Goal: Task Accomplishment & Management: Complete application form

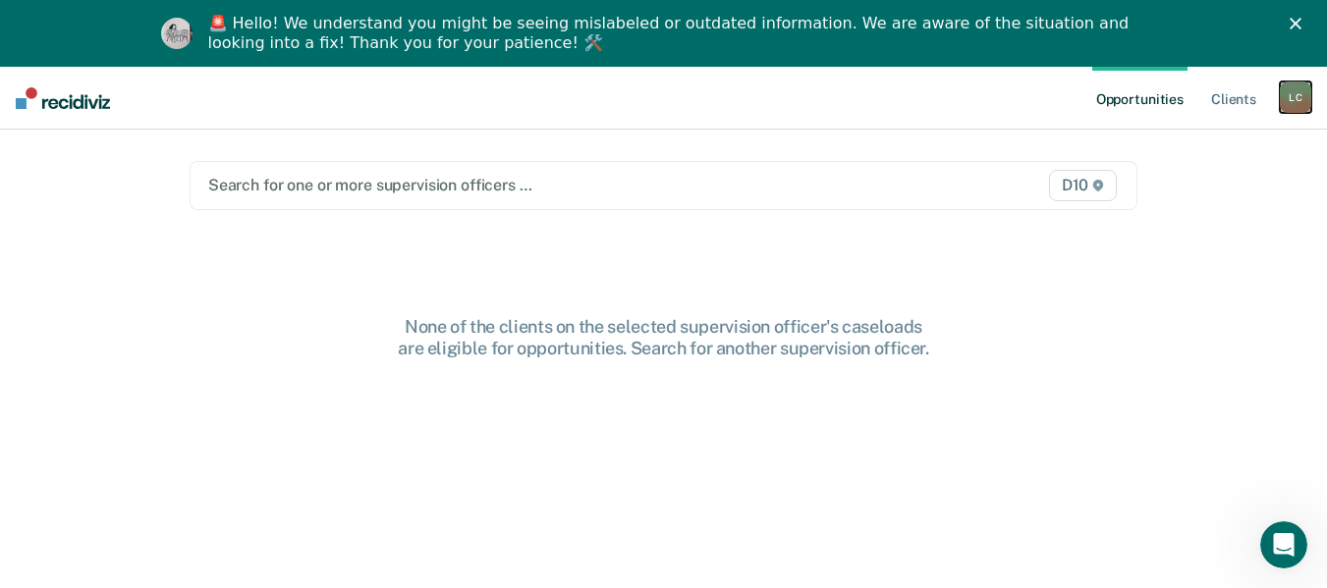
click at [1290, 110] on div "L C" at bounding box center [1295, 97] width 31 height 31
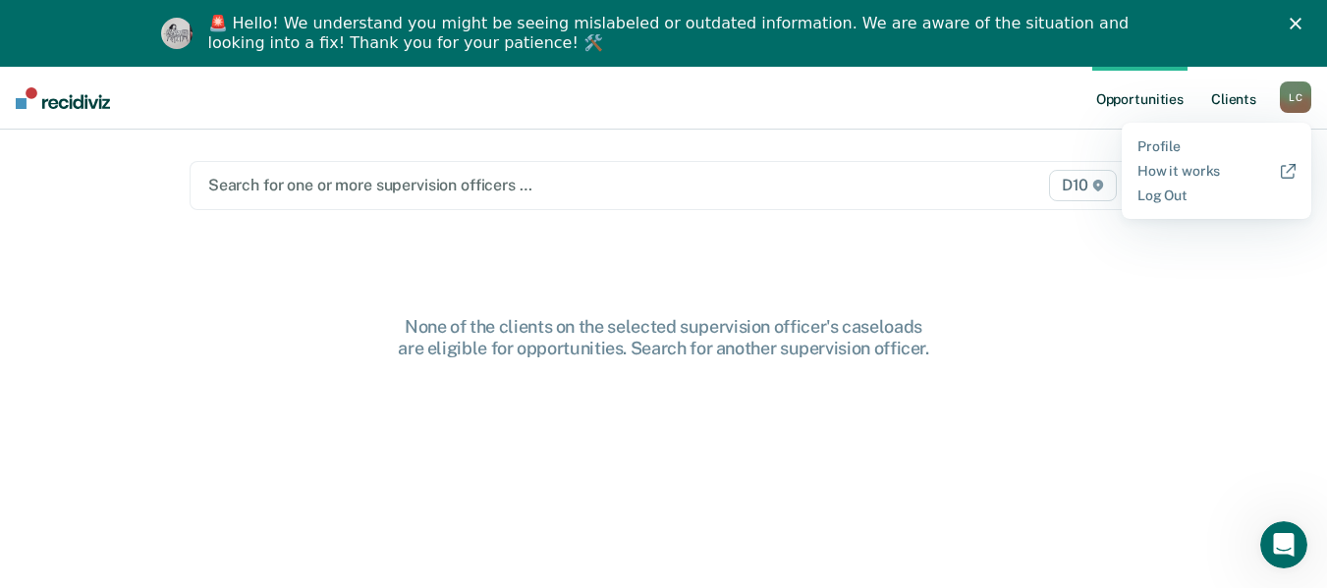
click at [1249, 95] on link "Client s" at bounding box center [1233, 98] width 53 height 63
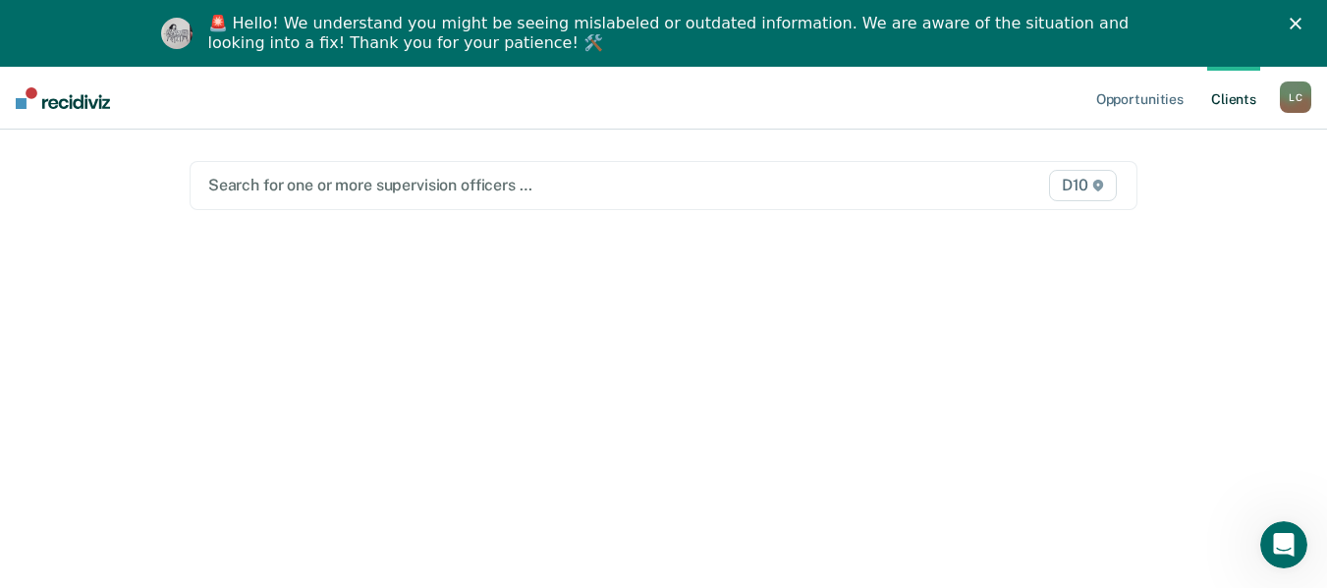
click at [1301, 21] on polygon "Close" at bounding box center [1296, 24] width 12 height 12
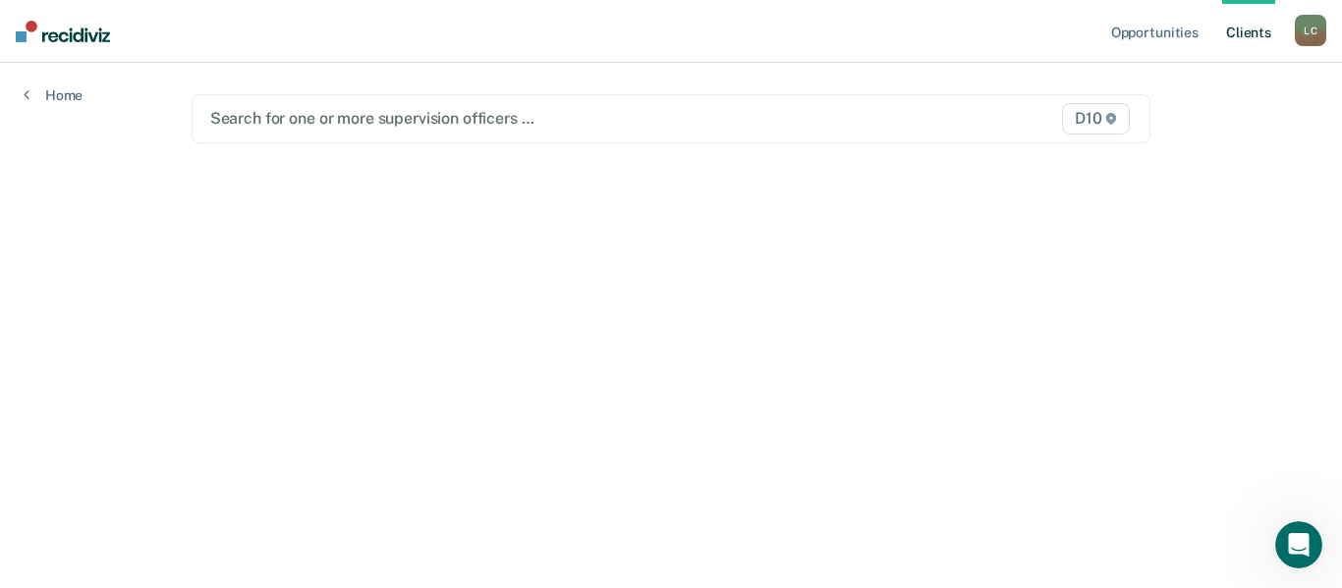
click at [470, 123] on div at bounding box center [532, 118] width 644 height 23
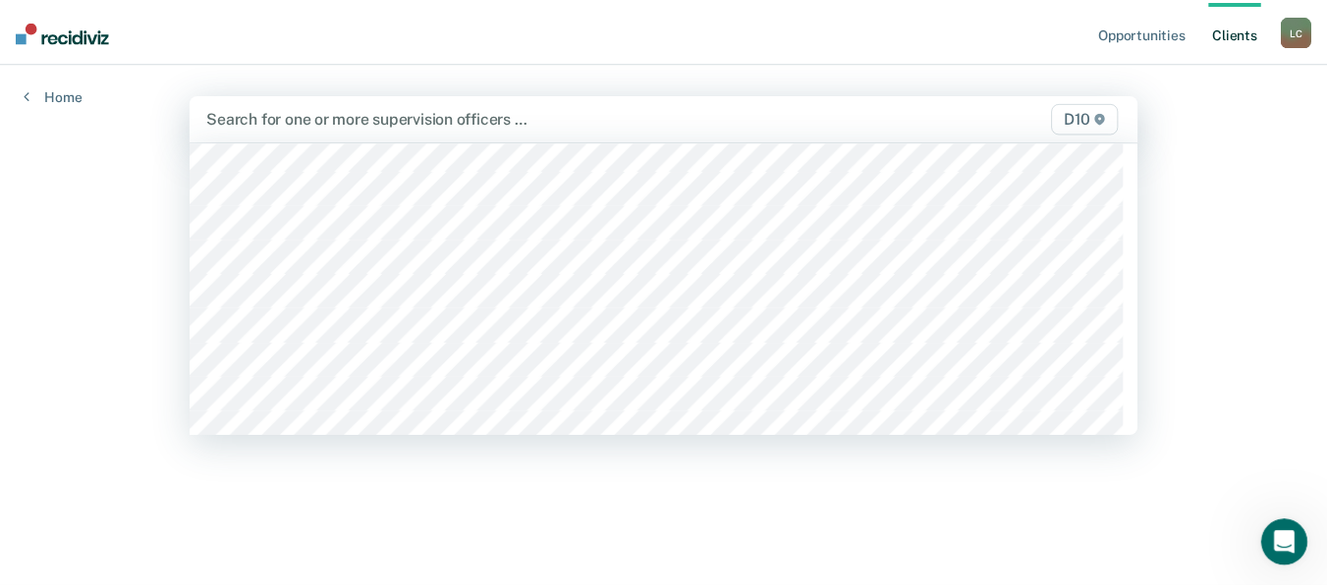
scroll to position [393, 0]
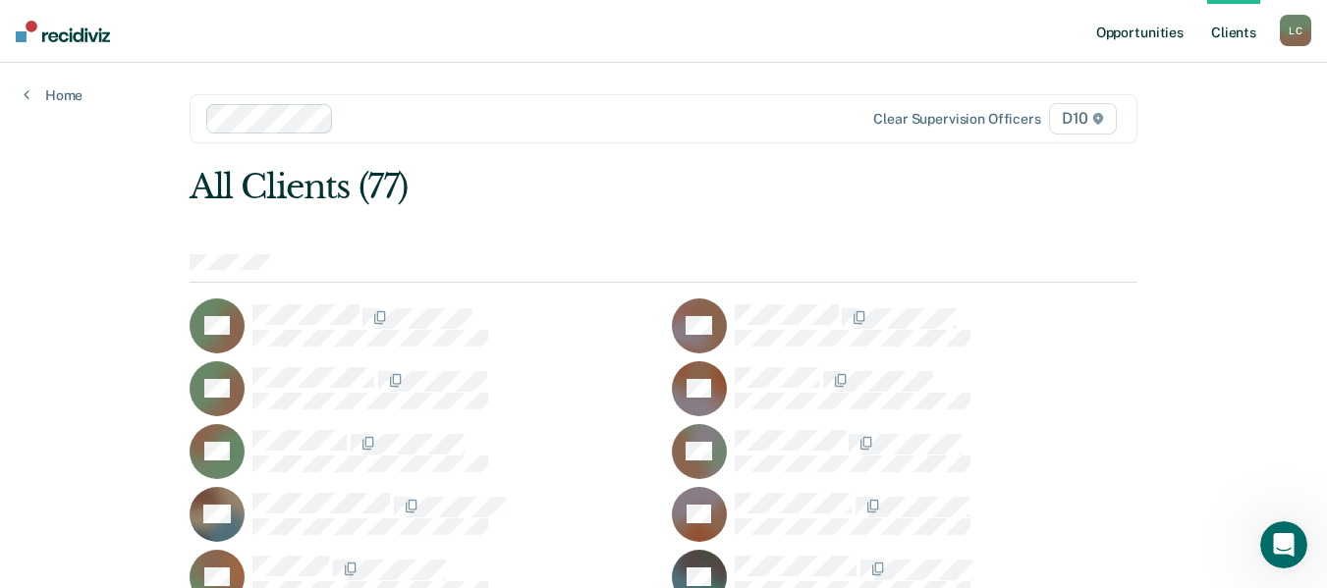
click at [1135, 45] on link "Opportunities" at bounding box center [1139, 31] width 95 height 63
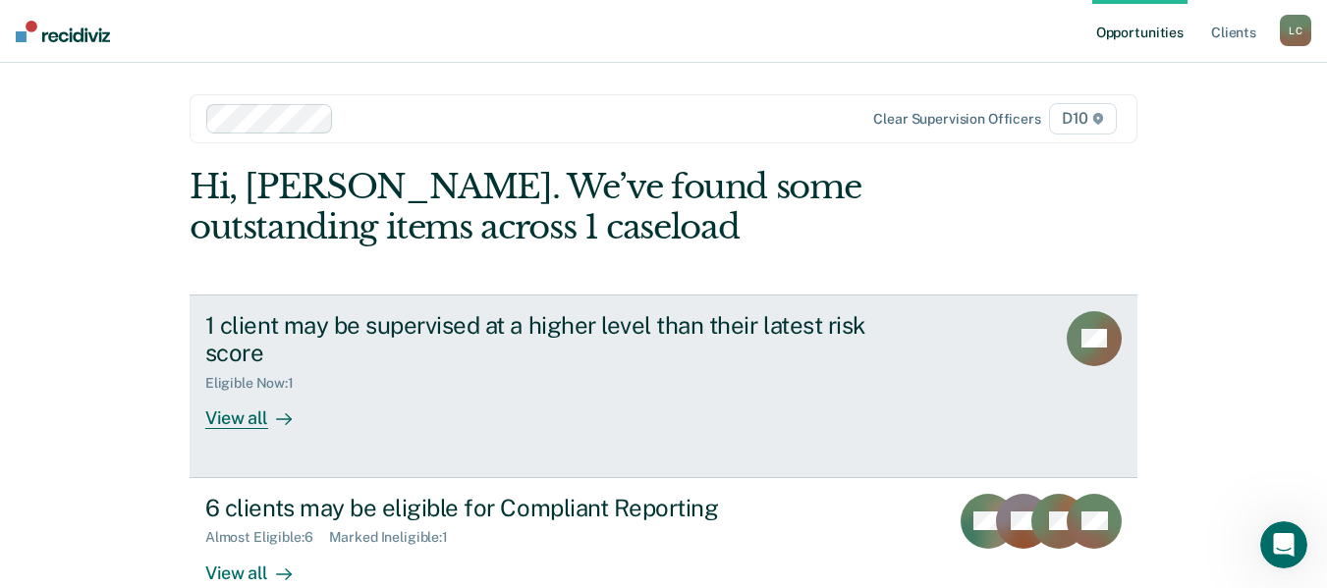
click at [260, 423] on div "View all" at bounding box center [260, 411] width 110 height 38
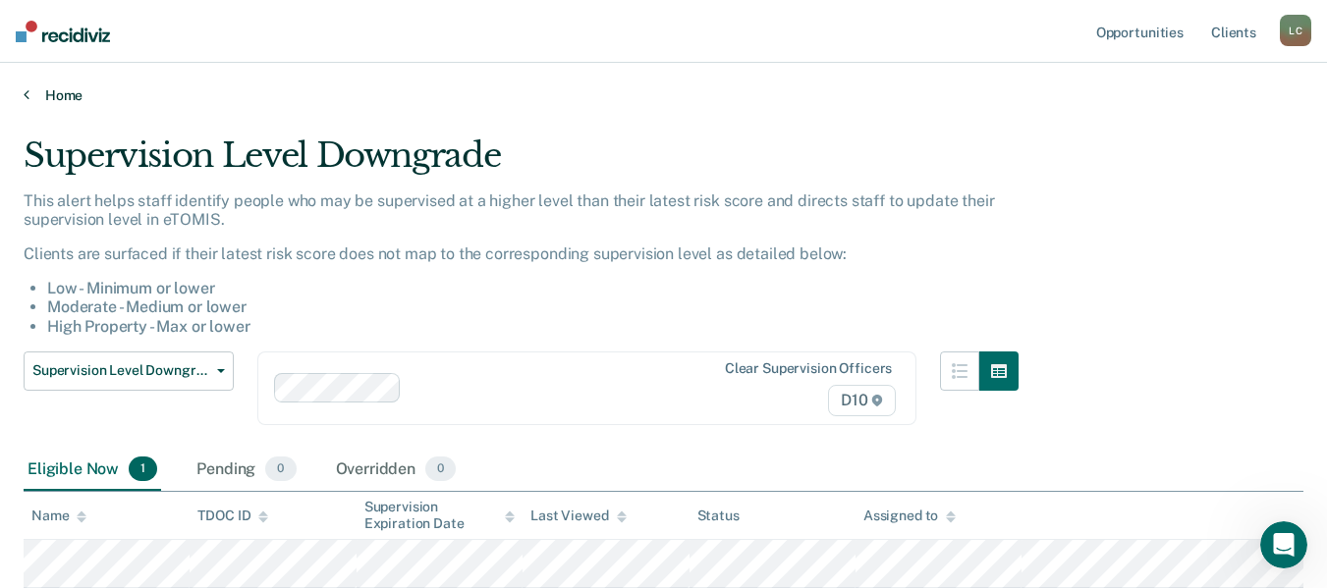
click at [28, 92] on icon at bounding box center [27, 94] width 6 height 16
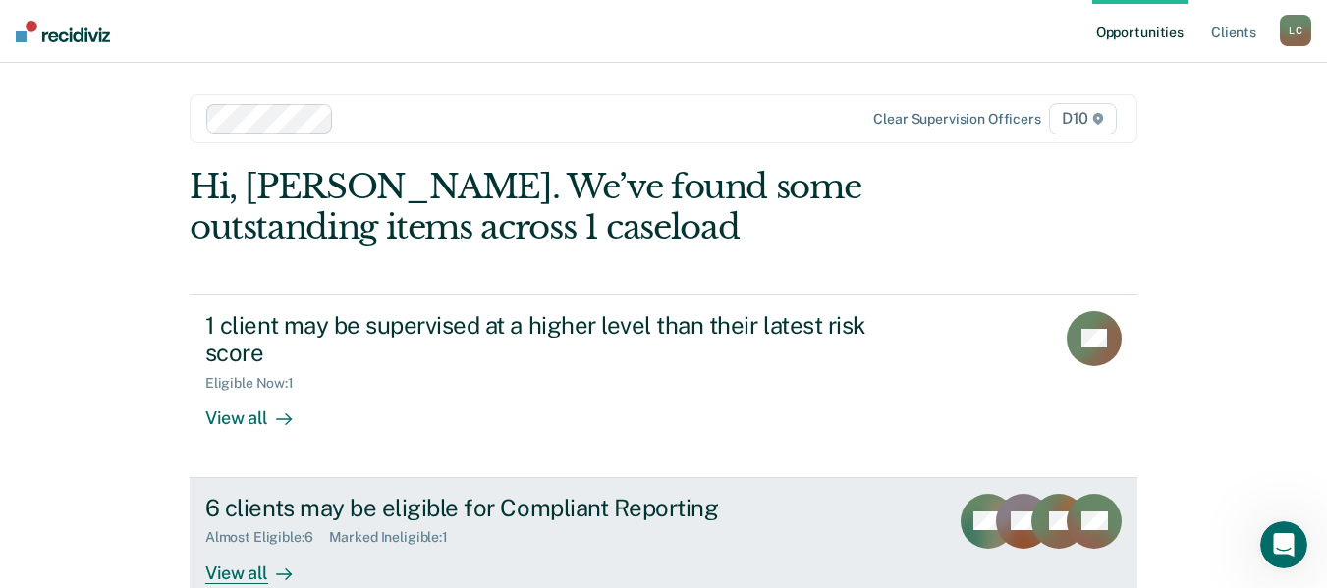
click at [427, 558] on div "6 clients may be eligible for Compliant Reporting Almost Eligible : 6 Marked In…" at bounding box center [573, 539] width 737 height 90
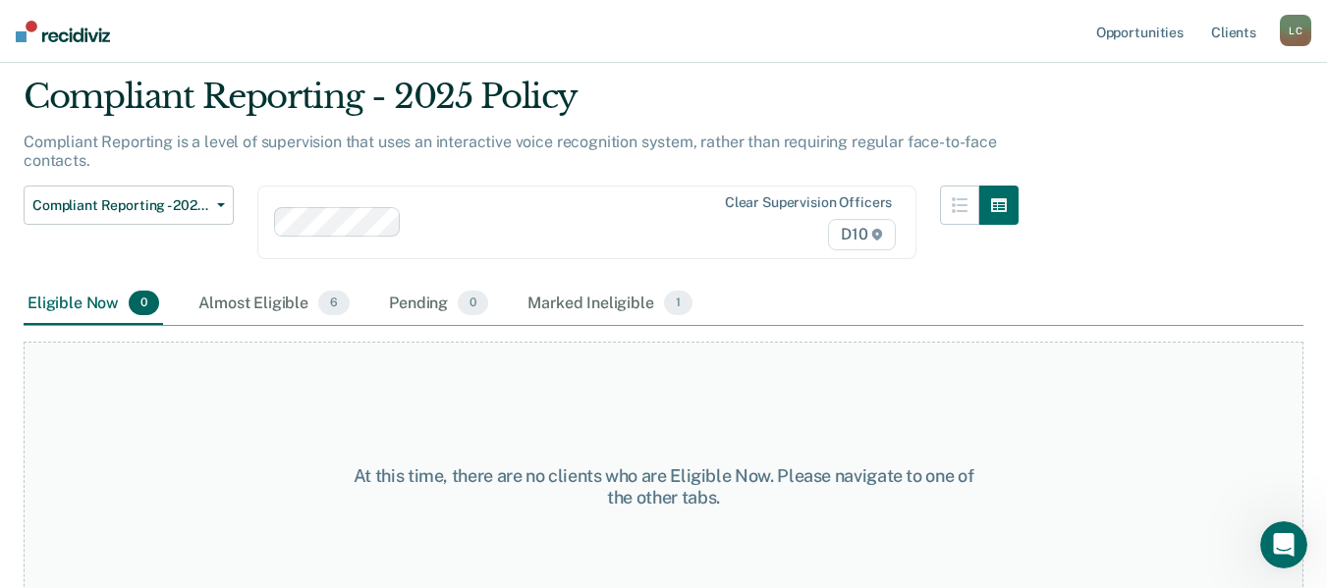
scroll to position [102, 0]
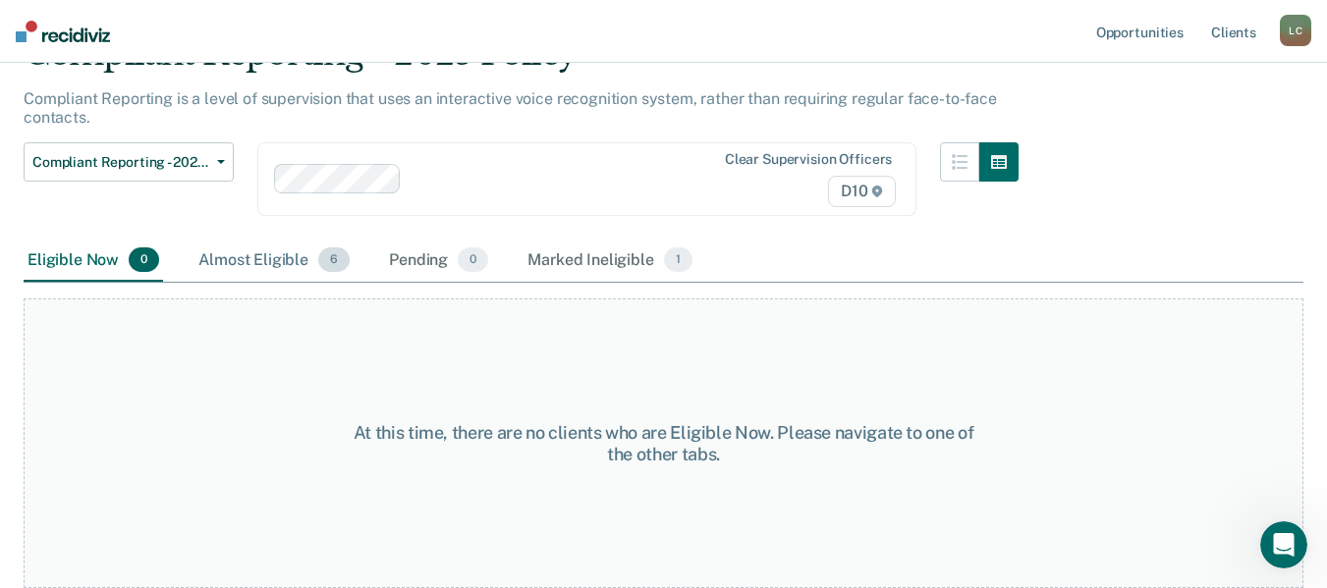
click at [272, 258] on div "Almost Eligible 6" at bounding box center [273, 261] width 159 height 43
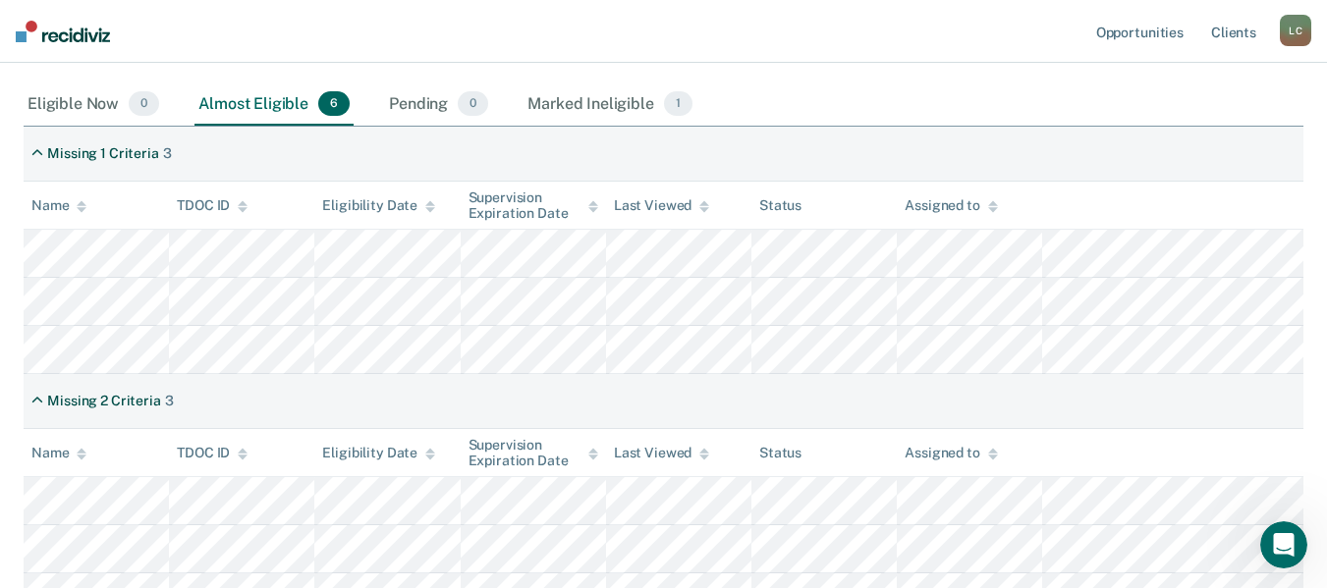
scroll to position [271, 0]
